Goal: Task Accomplishment & Management: Manage account settings

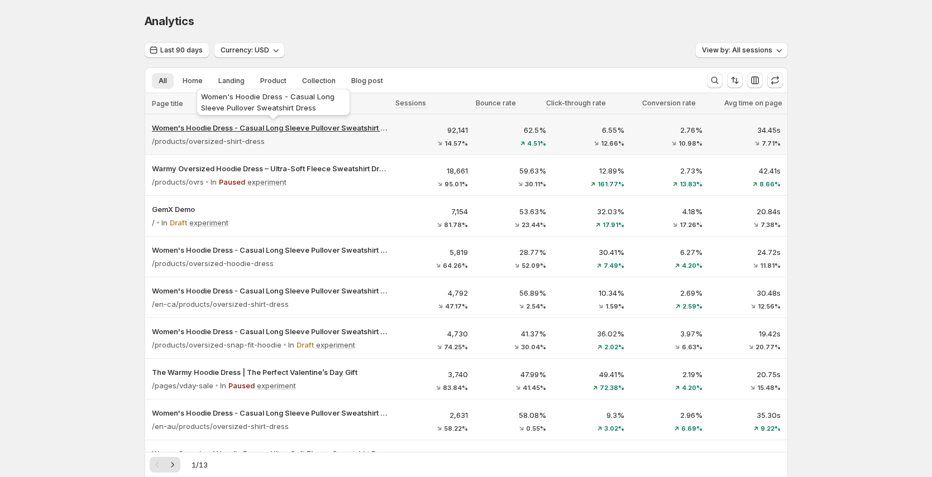
click at [313, 128] on p "Women's Hoodie Dress - Casual Long Sleeve Pullover Sweatshirt Dress" at bounding box center [271, 127] width 238 height 11
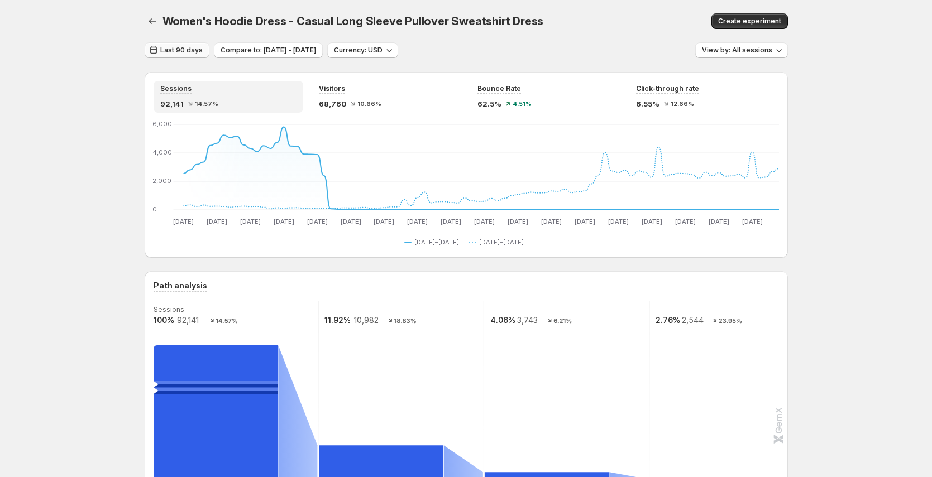
click at [189, 46] on span "Last 90 days" at bounding box center [181, 50] width 42 height 9
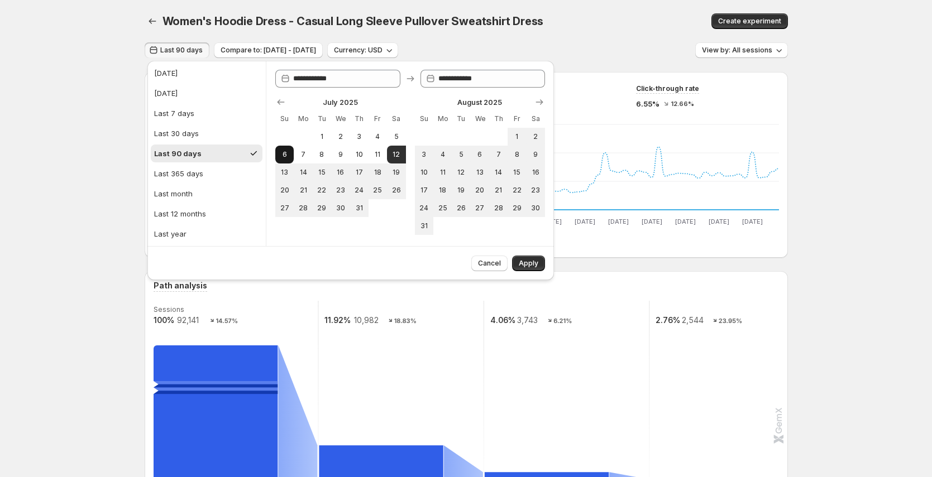
click at [280, 150] on span "6" at bounding box center [284, 154] width 9 height 9
type input "**********"
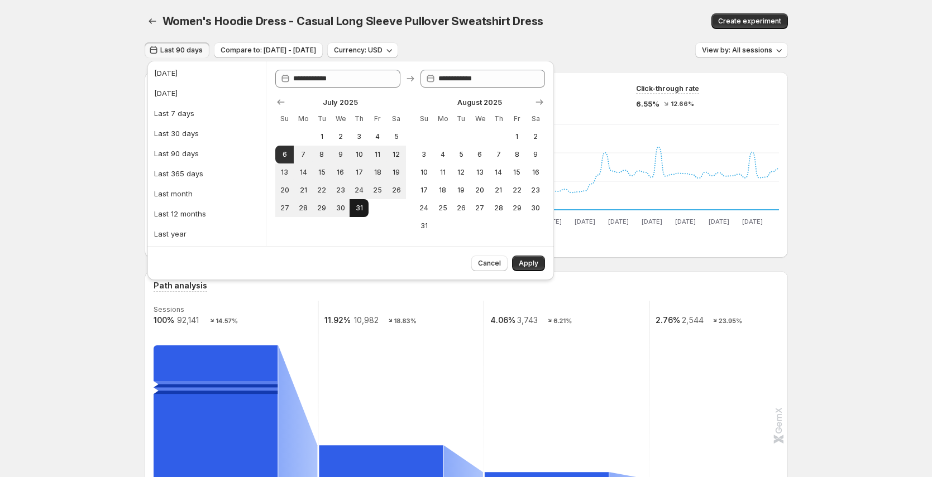
click at [358, 209] on span "31" at bounding box center [358, 208] width 9 height 9
type input "**********"
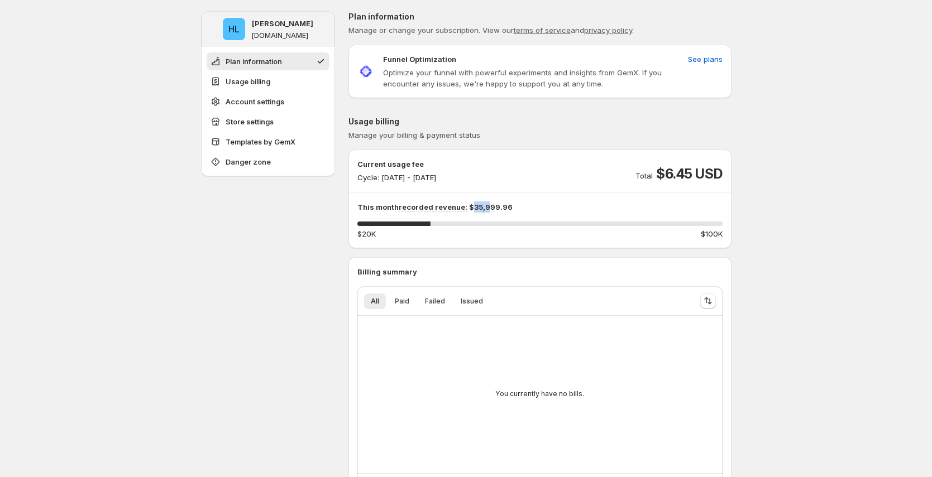
drag, startPoint x: 473, startPoint y: 208, endPoint x: 491, endPoint y: 207, distance: 17.3
click at [491, 207] on p "This month recorded revenue: $35,999.96" at bounding box center [539, 206] width 365 height 11
click at [473, 206] on p "This month recorded revenue: $35,999.96" at bounding box center [539, 206] width 365 height 11
drag, startPoint x: 474, startPoint y: 207, endPoint x: 498, endPoint y: 207, distance: 24.6
click at [498, 207] on p "This month recorded revenue: $35,999.96" at bounding box center [539, 206] width 365 height 11
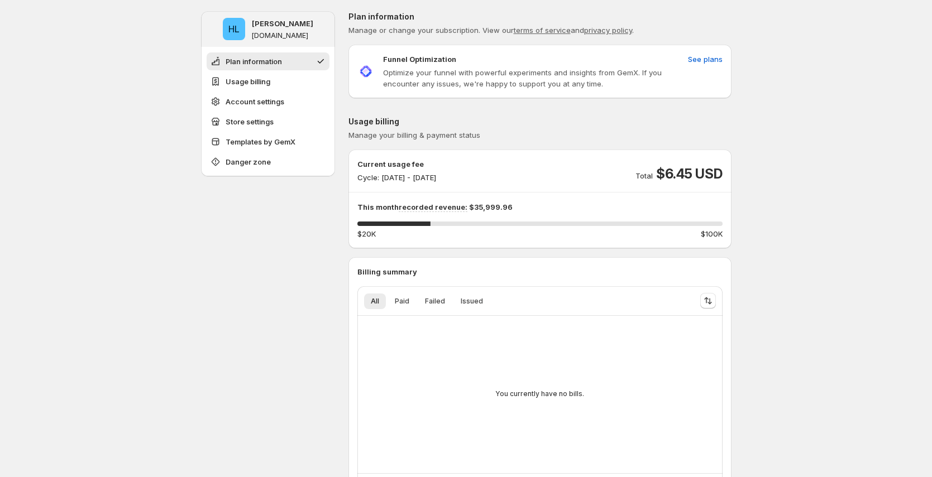
click at [552, 208] on p "This month recorded revenue: $35,999.96" at bounding box center [539, 206] width 365 height 11
drag, startPoint x: 668, startPoint y: 174, endPoint x: 692, endPoint y: 174, distance: 24.6
click at [692, 174] on span "$6.45 USD" at bounding box center [689, 174] width 66 height 18
click at [722, 227] on div "19.99995 % $20K $100K" at bounding box center [539, 231] width 365 height 18
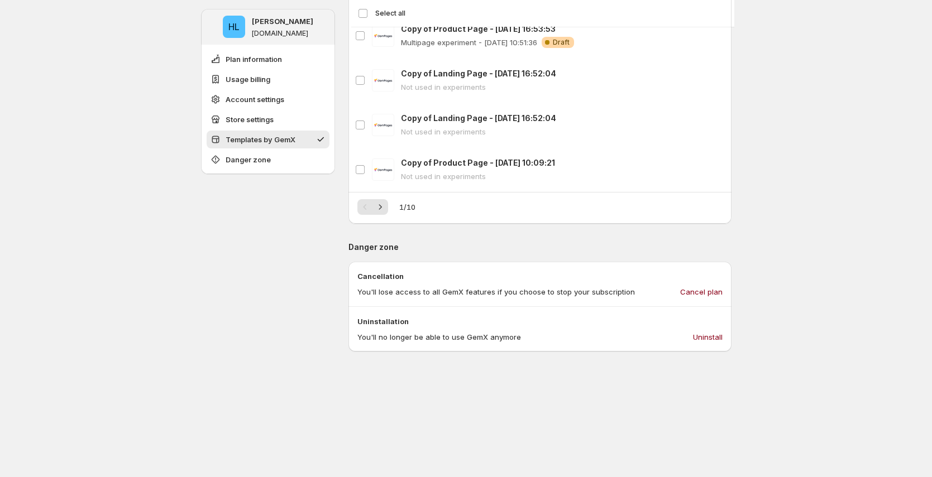
scroll to position [1146, 0]
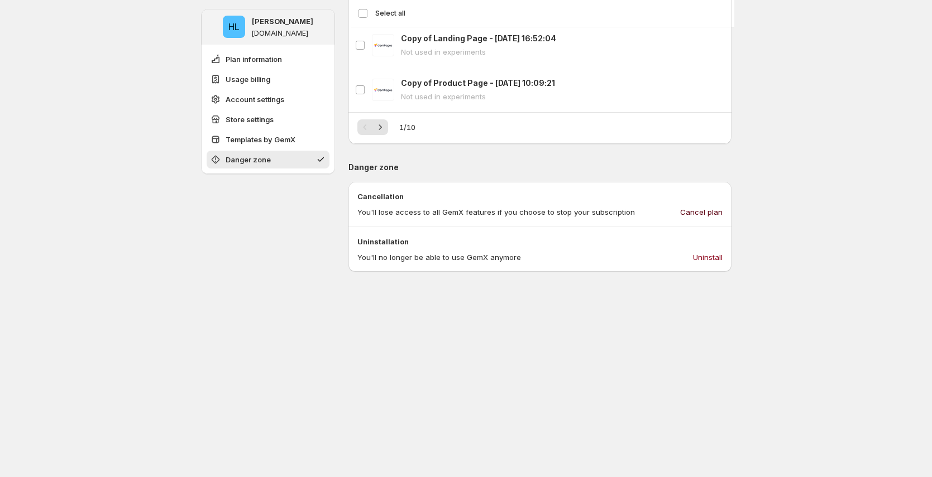
click at [707, 212] on span "Cancel plan" at bounding box center [701, 212] width 42 height 11
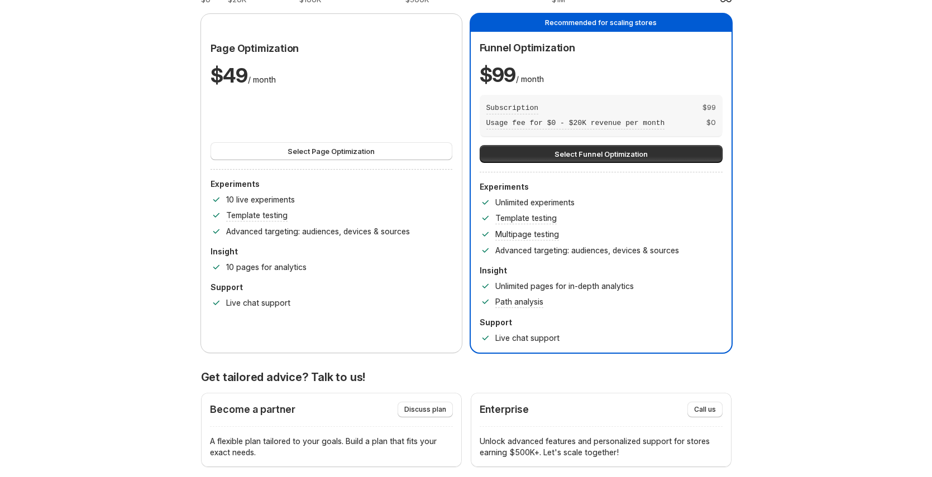
scroll to position [0, 0]
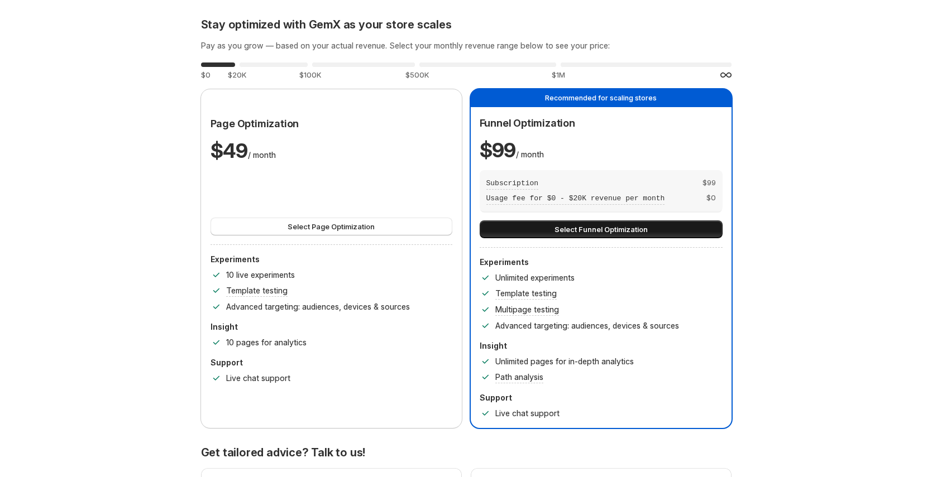
click at [607, 225] on span "Select Funnel Optimization" at bounding box center [600, 229] width 93 height 11
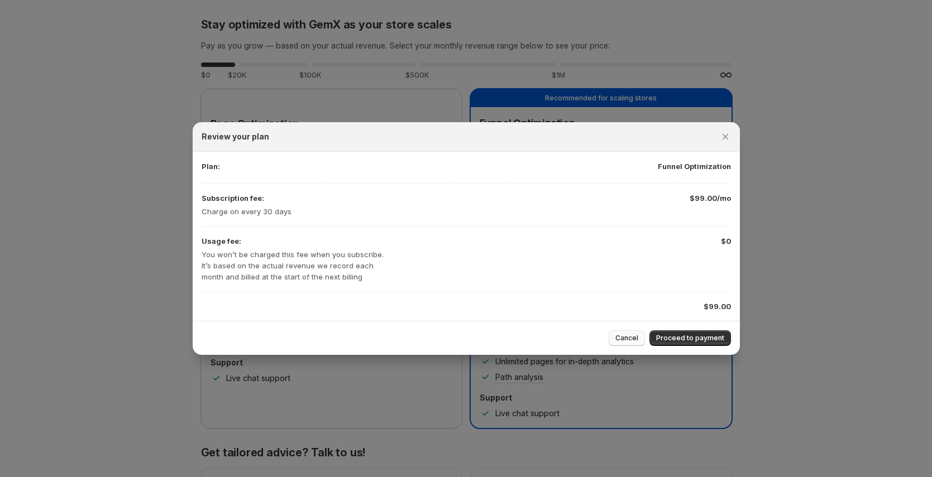
click at [623, 334] on span "Cancel" at bounding box center [626, 338] width 23 height 9
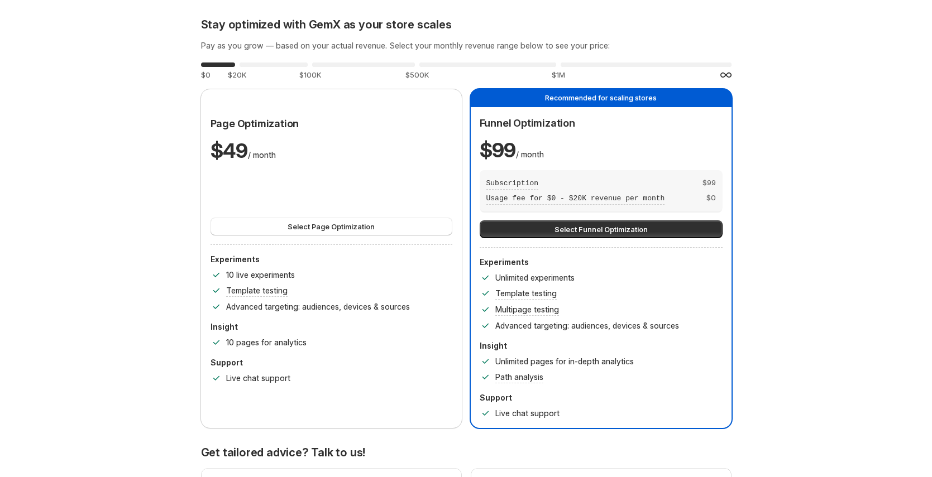
click at [578, 225] on span "Select Funnel Optimization" at bounding box center [600, 229] width 93 height 11
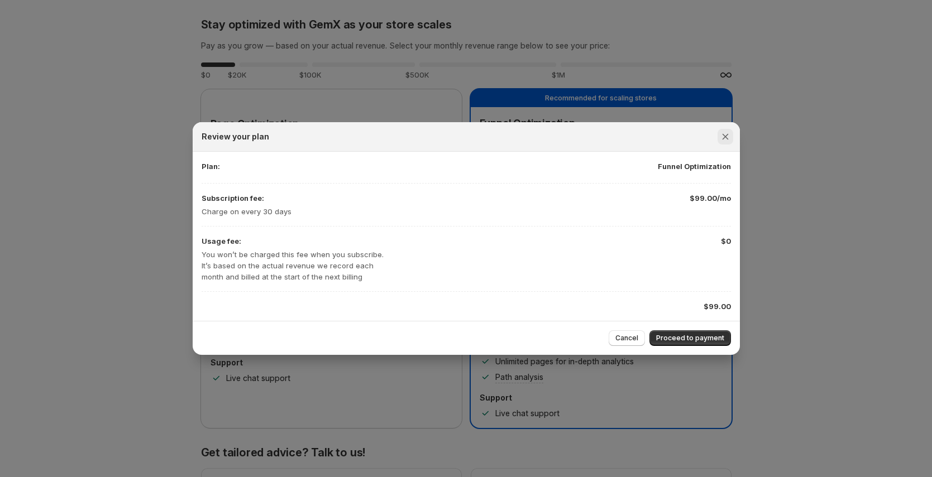
click at [727, 138] on icon "Close" at bounding box center [724, 136] width 11 height 11
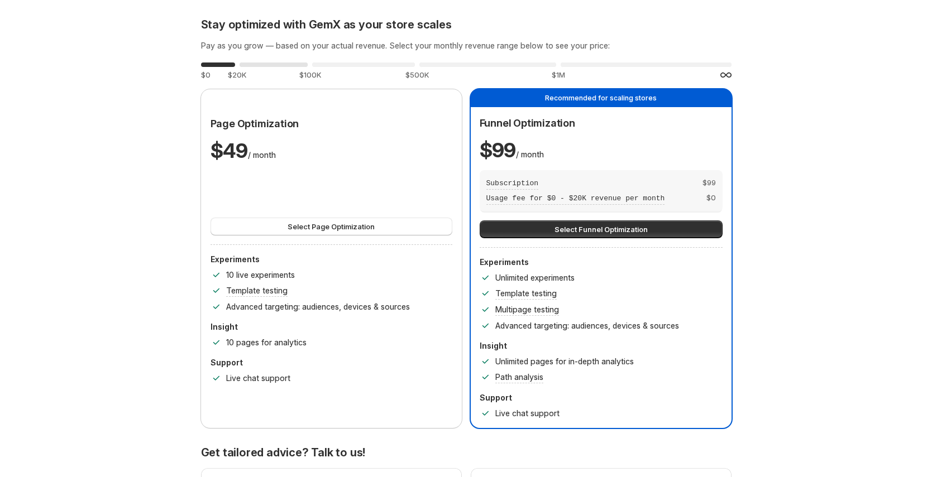
click at [289, 67] on div "0 % $20K" at bounding box center [273, 70] width 68 height 20
click at [378, 63] on div "0 %" at bounding box center [363, 65] width 103 height 4
click at [507, 63] on div "0 %" at bounding box center [487, 65] width 137 height 4
click at [570, 64] on div "0 %" at bounding box center [645, 65] width 171 height 4
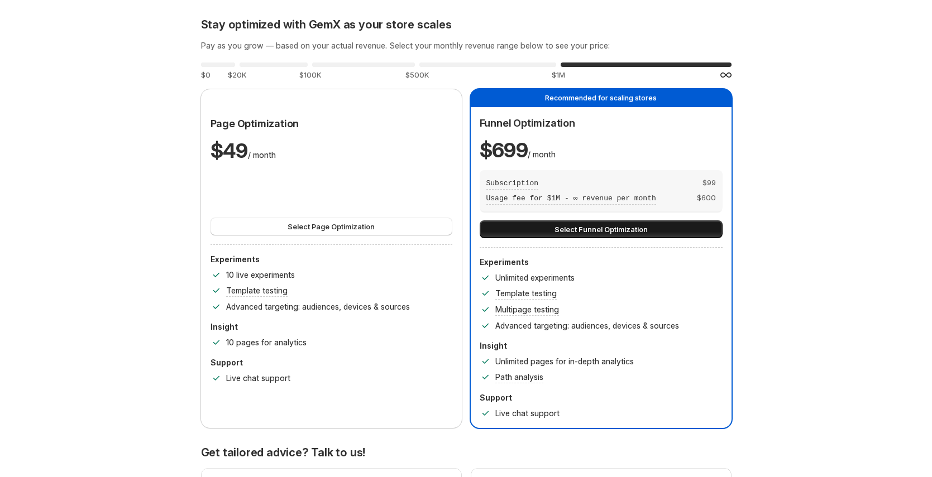
click at [583, 228] on span "Select Funnel Optimization" at bounding box center [600, 229] width 93 height 11
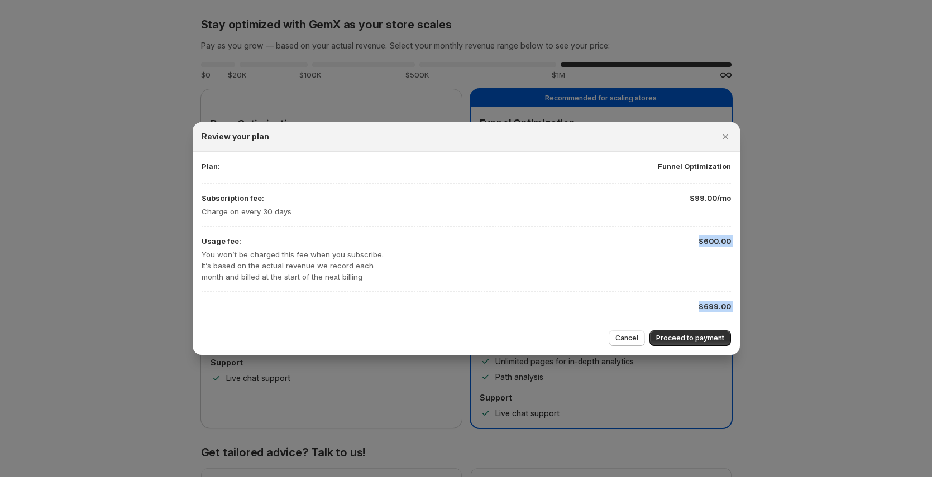
drag, startPoint x: 699, startPoint y: 239, endPoint x: 762, endPoint y: 242, distance: 62.6
click at [672, 249] on div "Usage fee: You won’t be charged this fee when you subscribe. It’s based on the …" at bounding box center [465, 259] width 529 height 47
click at [687, 337] on span "Proceed to payment" at bounding box center [690, 338] width 68 height 9
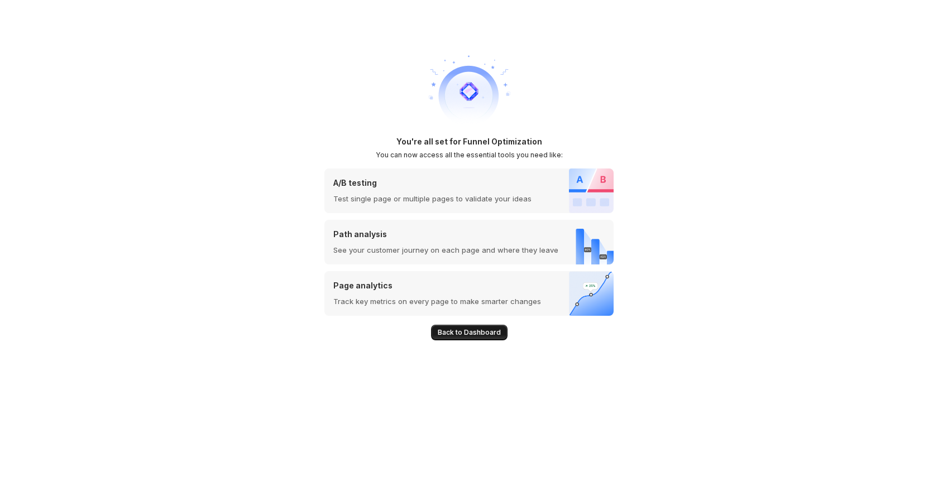
click at [468, 335] on span "Back to Dashboard" at bounding box center [469, 332] width 63 height 9
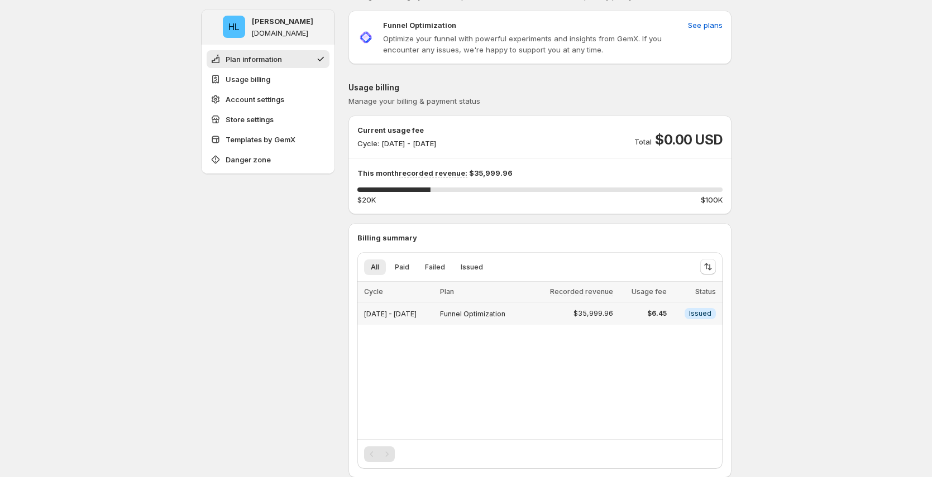
scroll to position [43, 0]
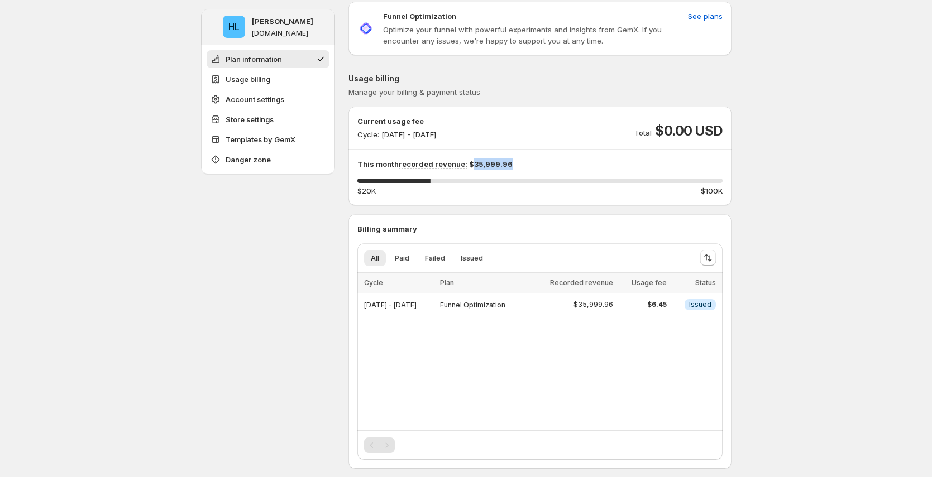
drag, startPoint x: 473, startPoint y: 163, endPoint x: 514, endPoint y: 164, distance: 41.3
click at [513, 164] on p "This month recorded revenue: $35,999.96" at bounding box center [539, 164] width 365 height 11
click at [574, 349] on div "Loading items… Loading items… Cycle Plan Recorded revenue Usage fee Status Sele…" at bounding box center [539, 351] width 365 height 157
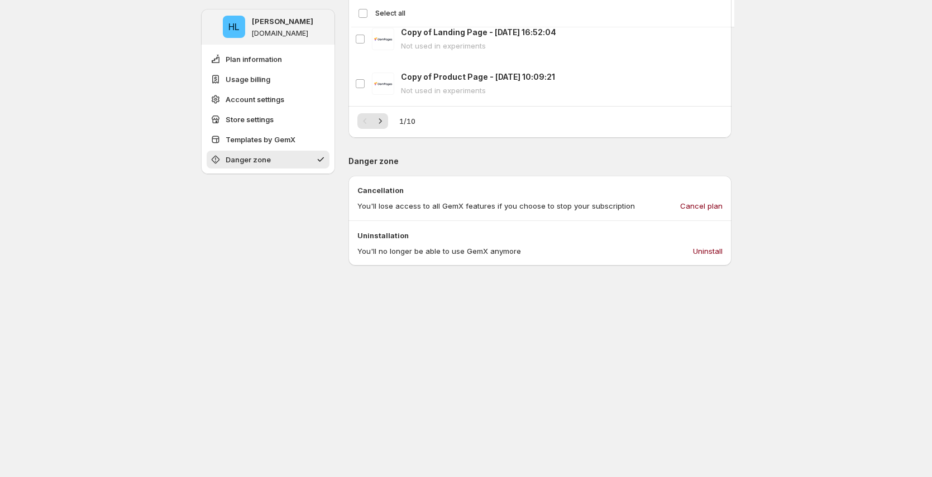
scroll to position [1129, 0]
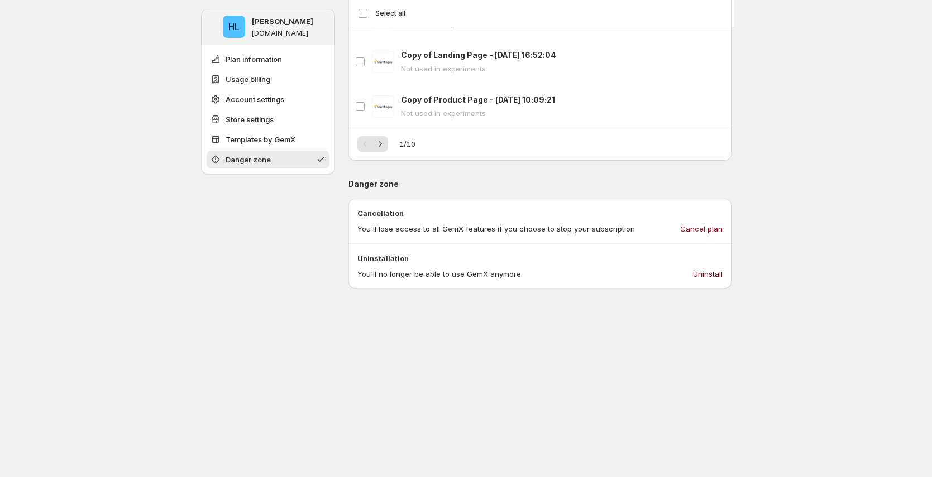
click at [711, 273] on span "Uninstall" at bounding box center [708, 273] width 30 height 11
click at [267, 76] on span "Usage billing" at bounding box center [247, 79] width 45 height 11
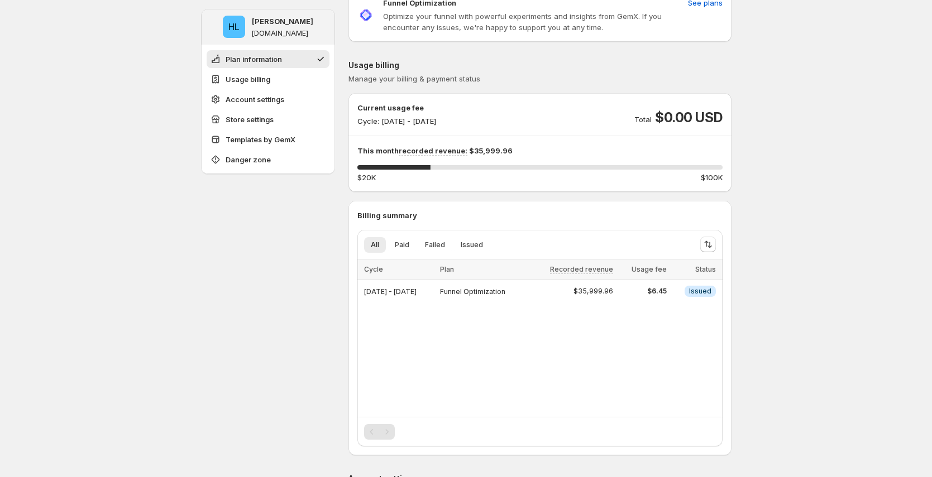
scroll to position [42, 0]
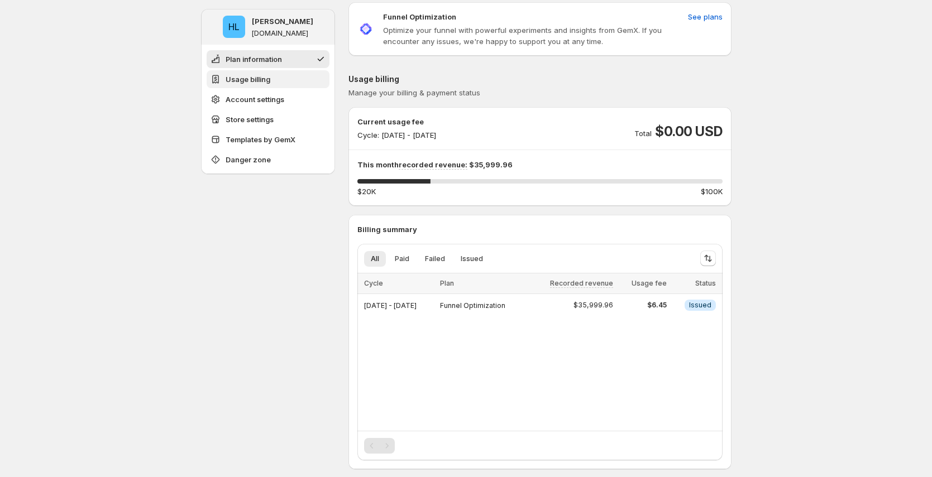
click at [270, 77] on span "Usage billing" at bounding box center [247, 79] width 45 height 11
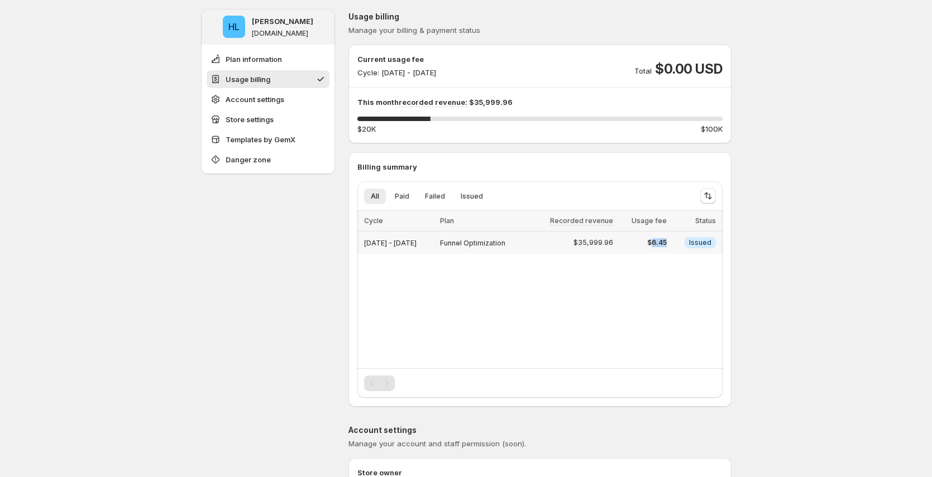
drag, startPoint x: 660, startPoint y: 243, endPoint x: 675, endPoint y: 242, distance: 15.7
click at [669, 242] on td "$6.45" at bounding box center [642, 243] width 53 height 23
